Goal: Check status

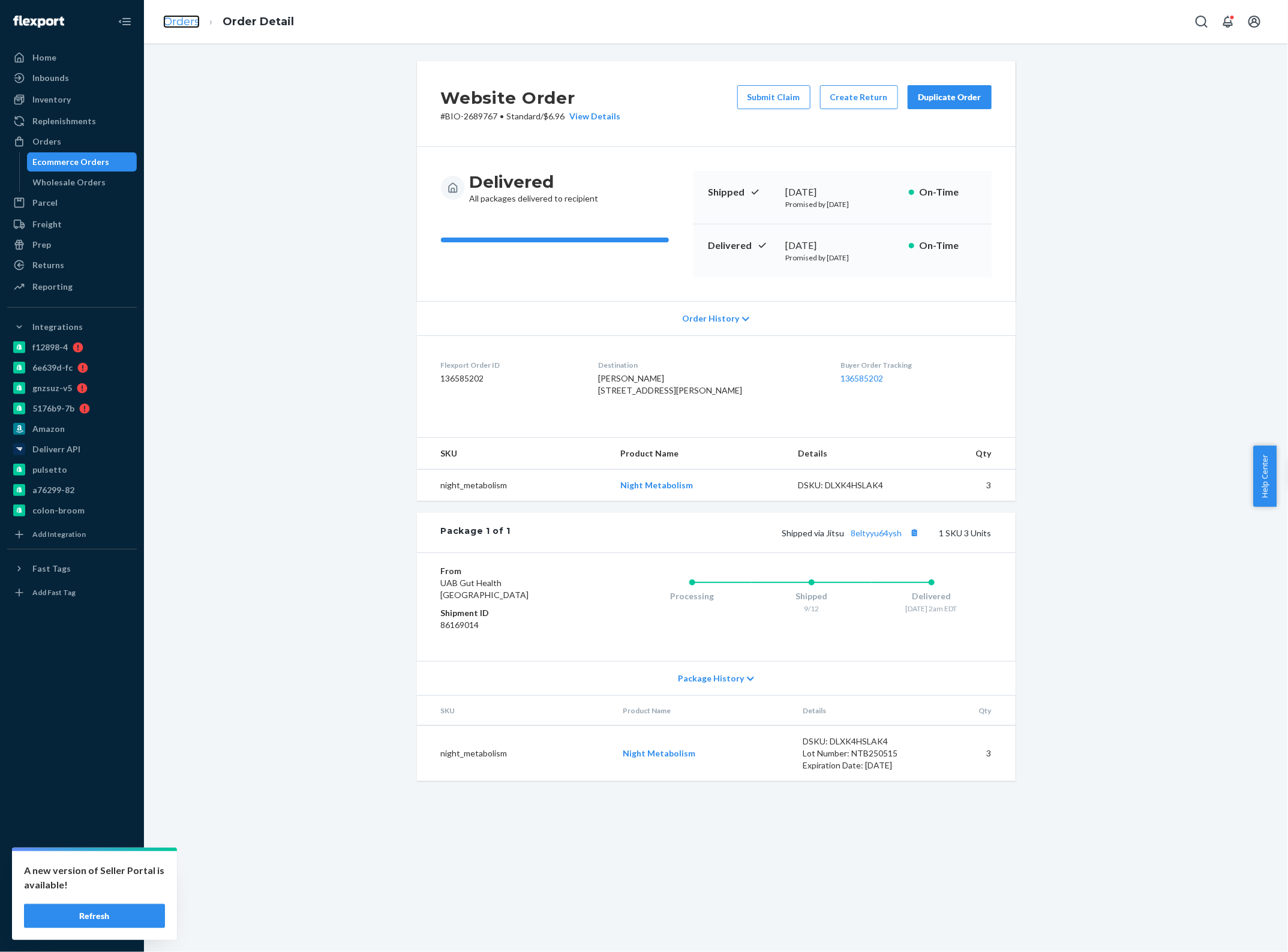
click at [184, 25] on link "Orders" at bounding box center [181, 21] width 36 height 13
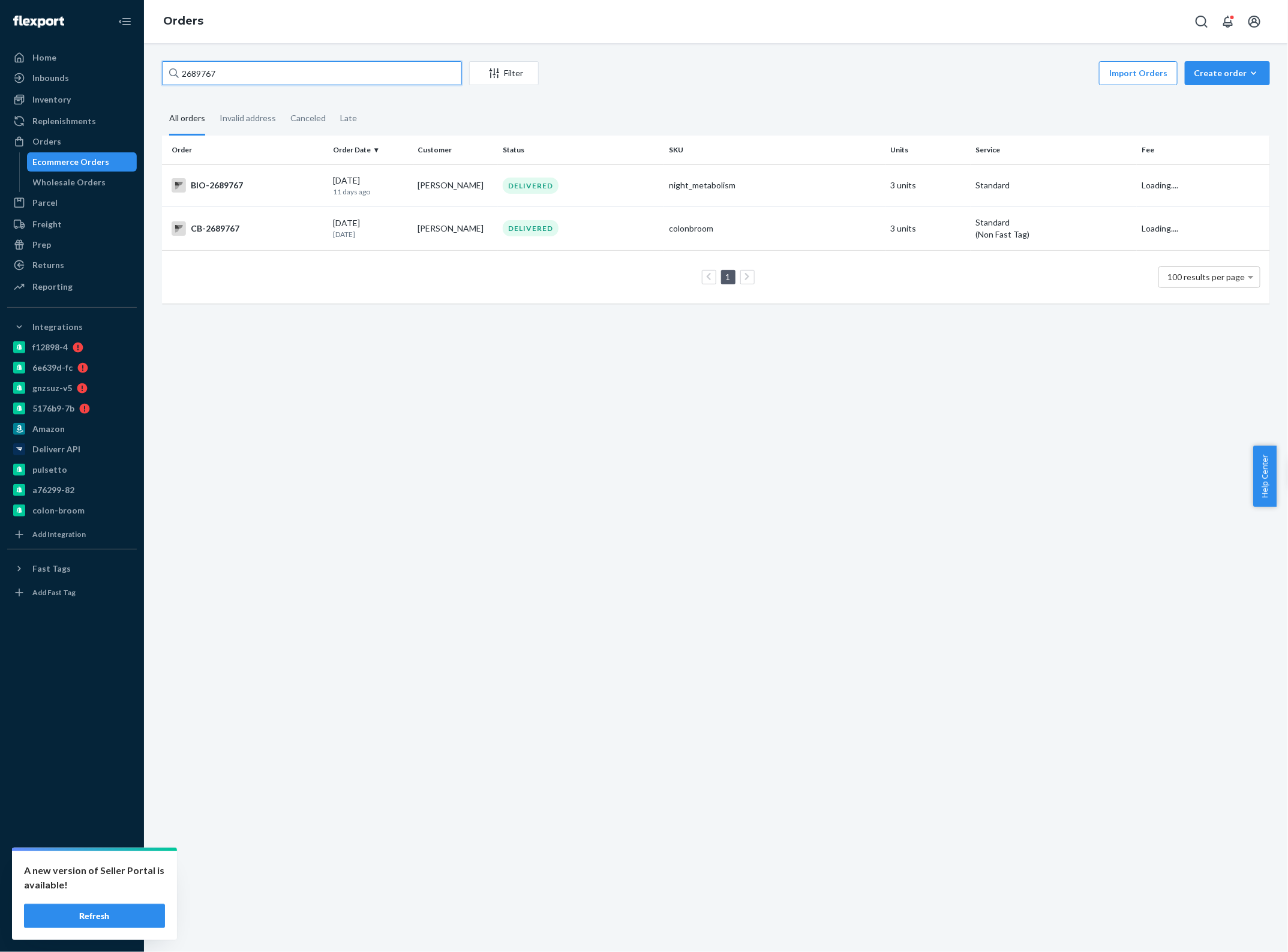
click at [257, 77] on input "2689767" at bounding box center [312, 73] width 300 height 24
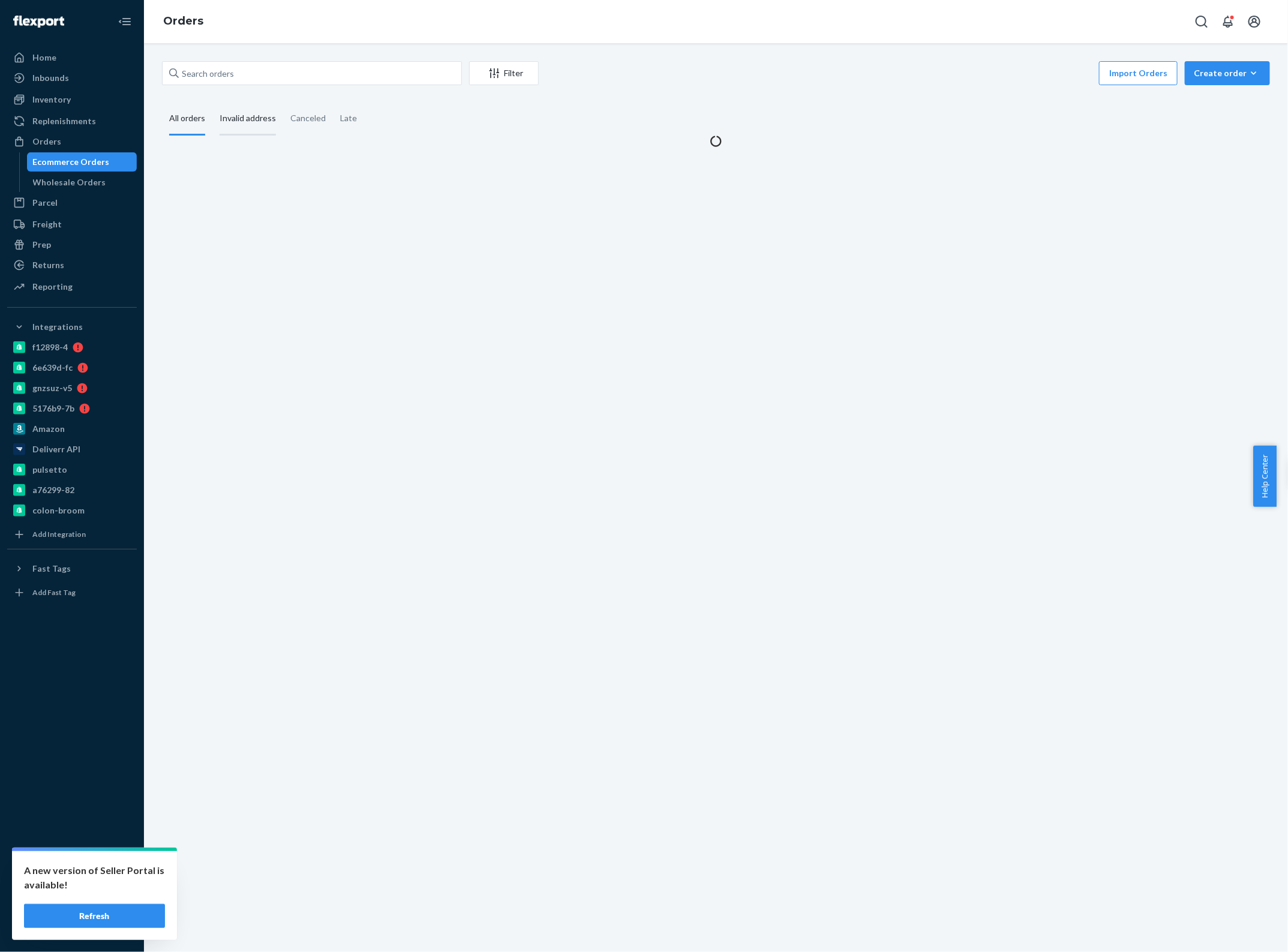
click at [249, 109] on div "Invalid address" at bounding box center [247, 118] width 56 height 33
click at [212, 102] on input "Invalid address" at bounding box center [212, 102] width 0 height 0
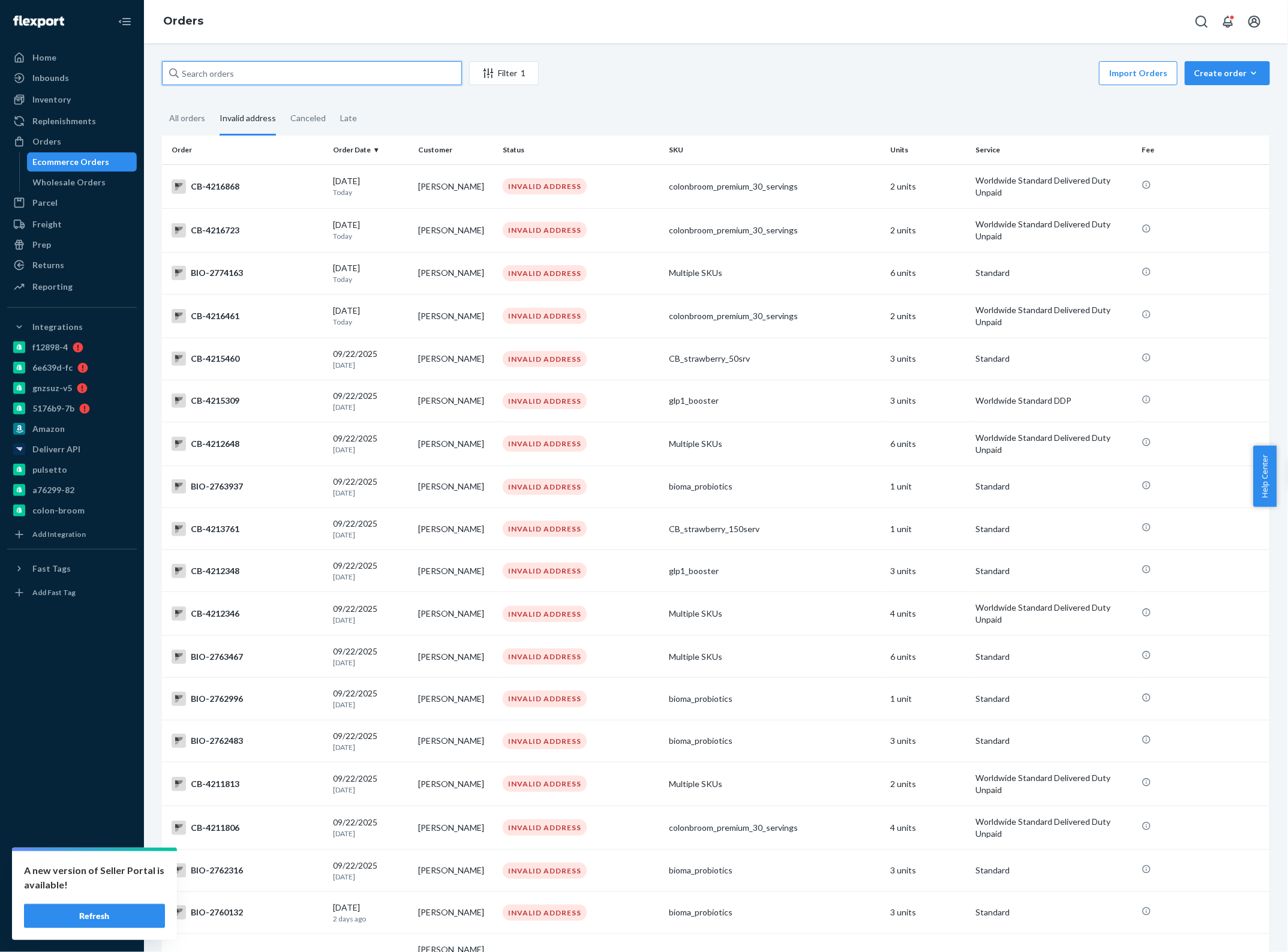
click at [244, 77] on input "text" at bounding box center [312, 73] width 300 height 24
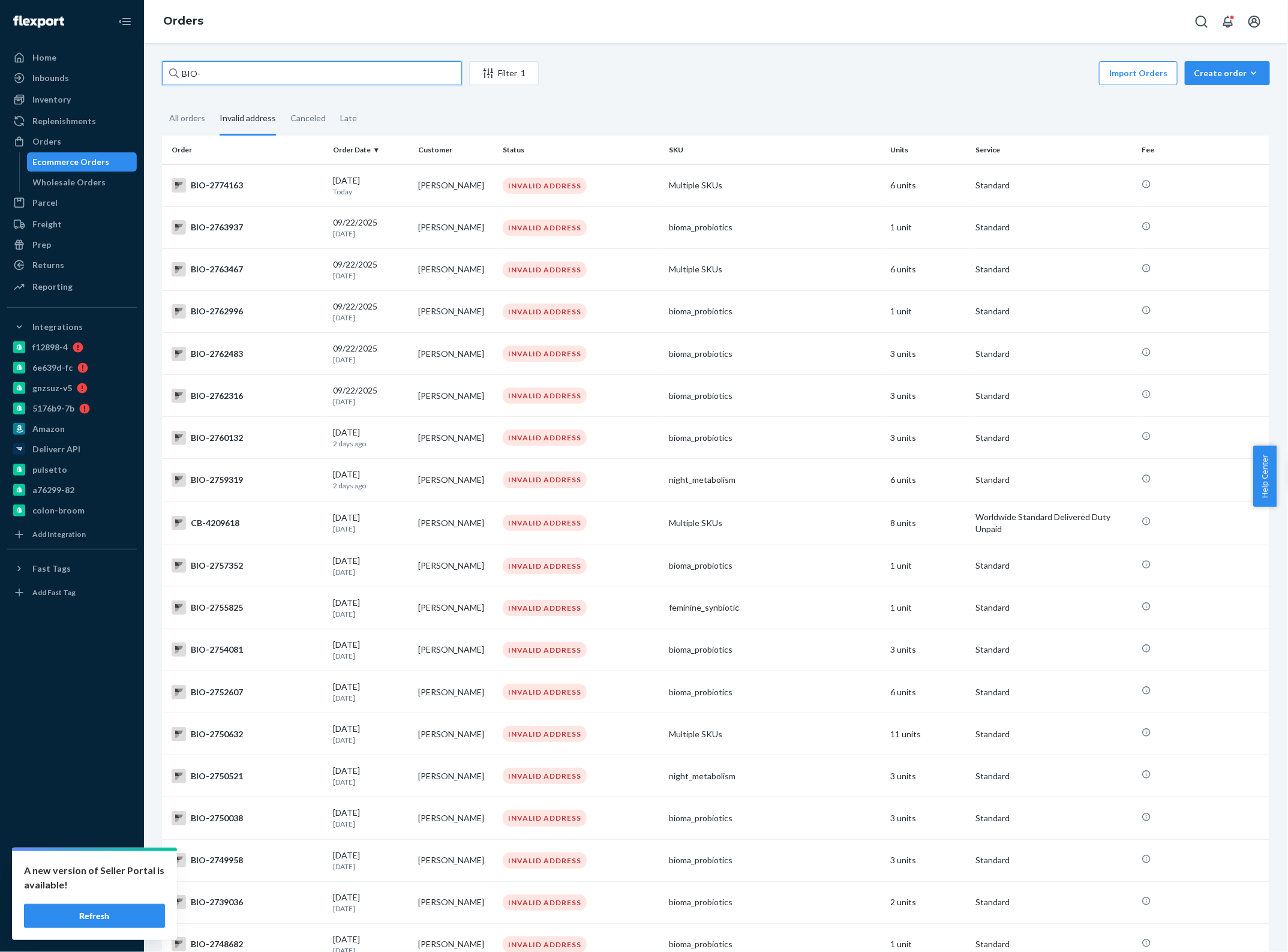
type input "BIO-"
click at [118, 917] on button "Refresh" at bounding box center [94, 916] width 141 height 24
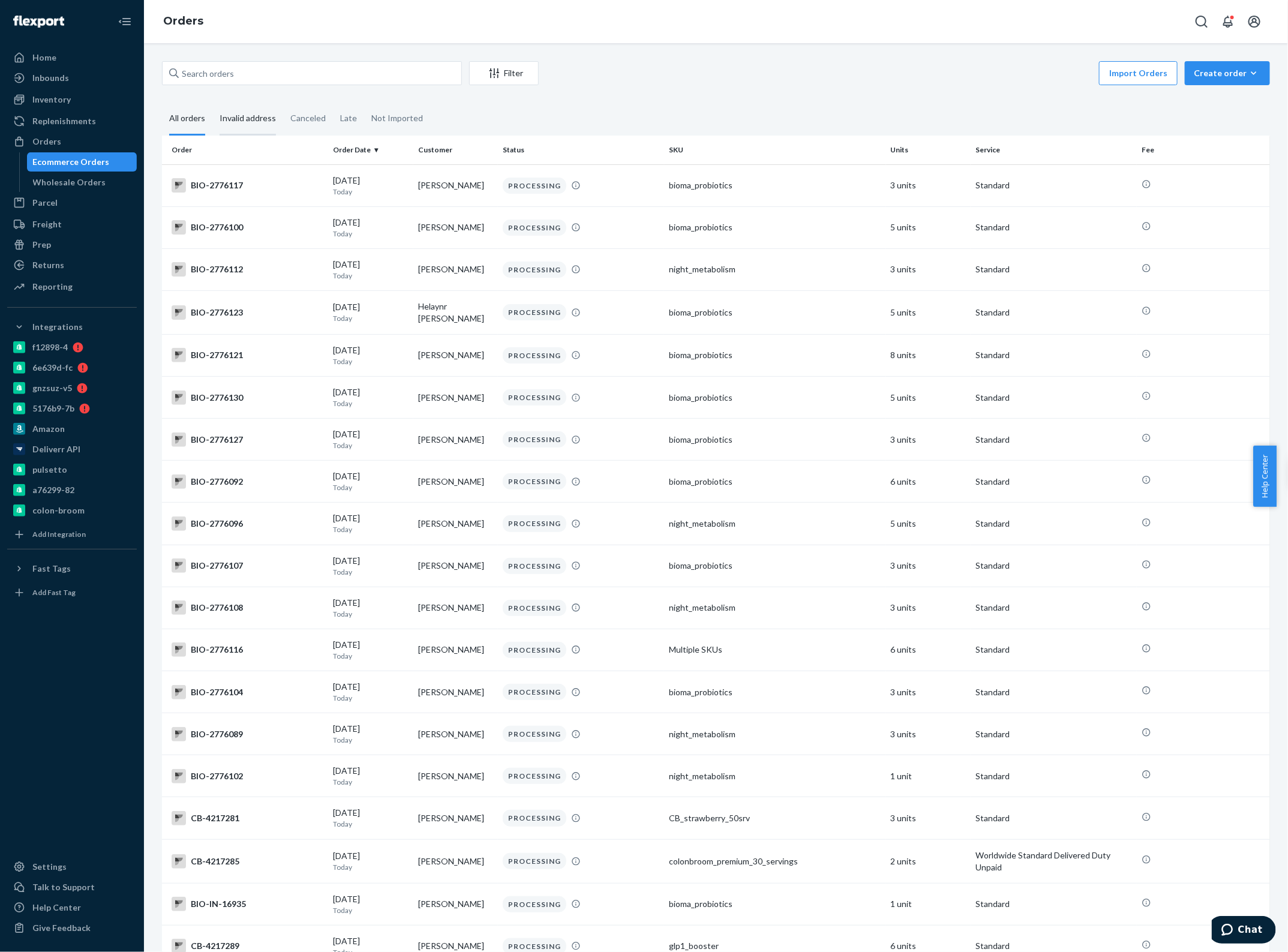
click at [236, 109] on div "Invalid address" at bounding box center [247, 118] width 56 height 33
click at [212, 102] on input "Invalid address" at bounding box center [212, 102] width 0 height 0
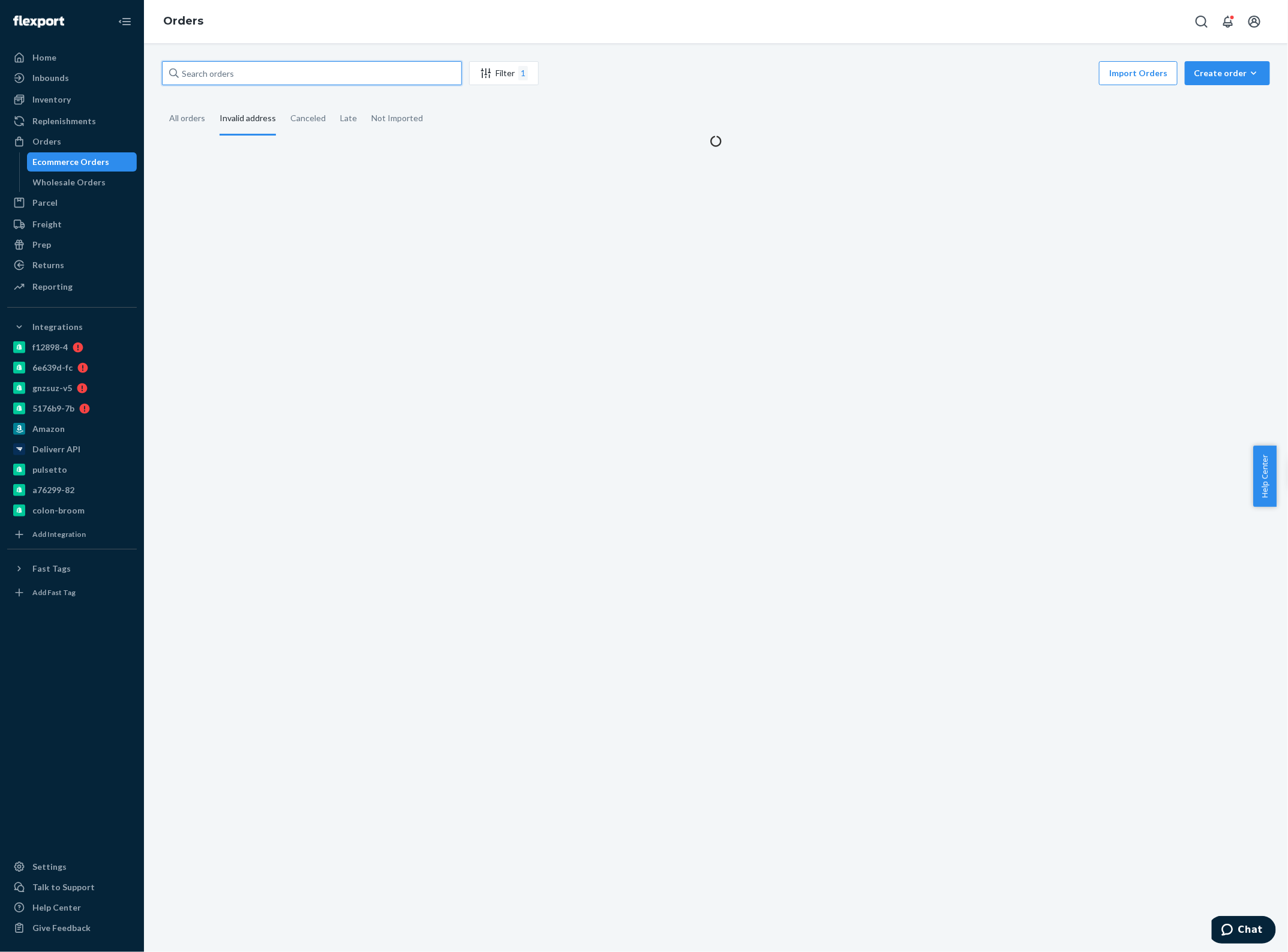
click at [236, 67] on input "text" at bounding box center [312, 73] width 300 height 24
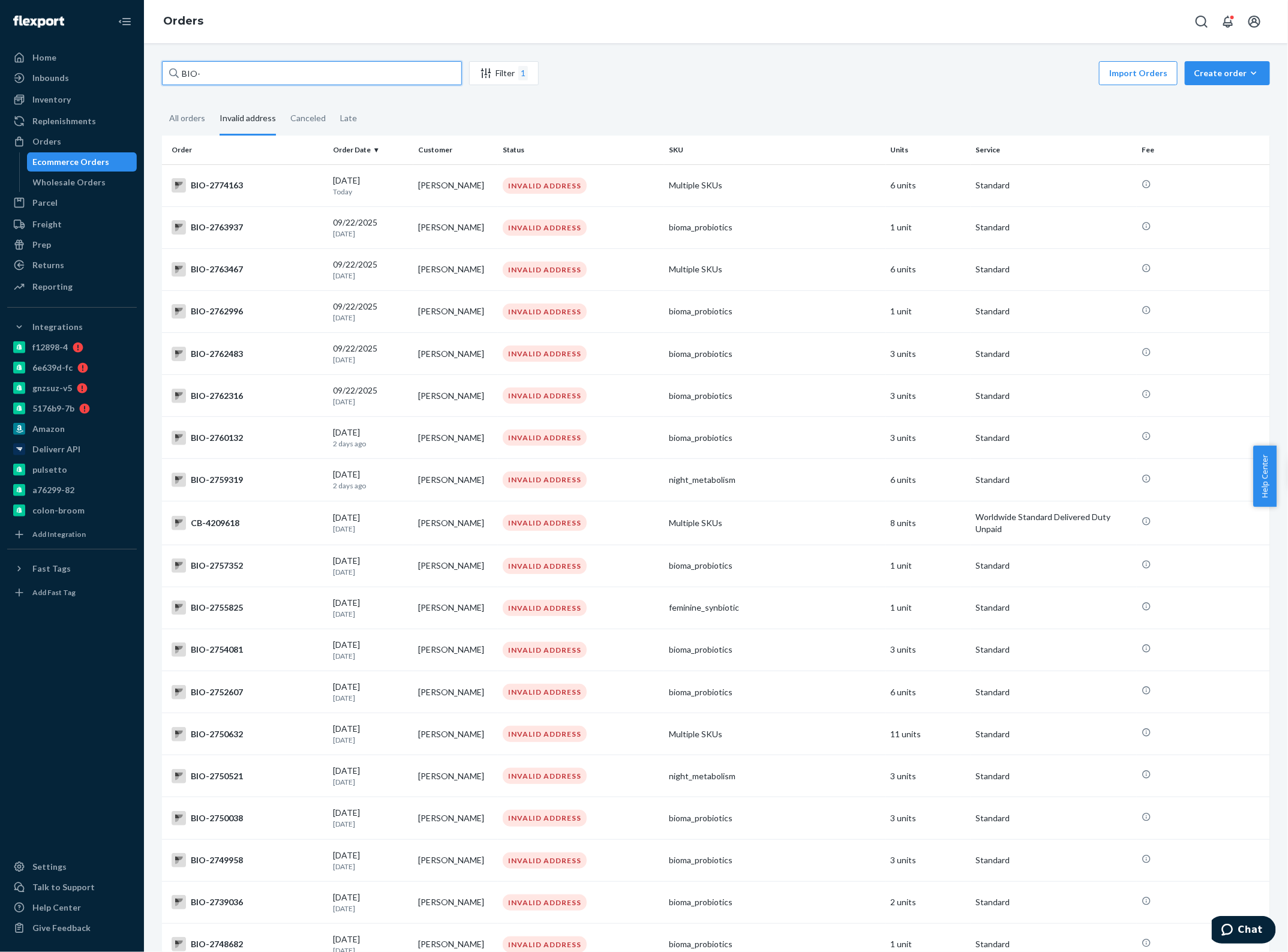
type input "BIO-"
